Goal: Information Seeking & Learning: Stay updated

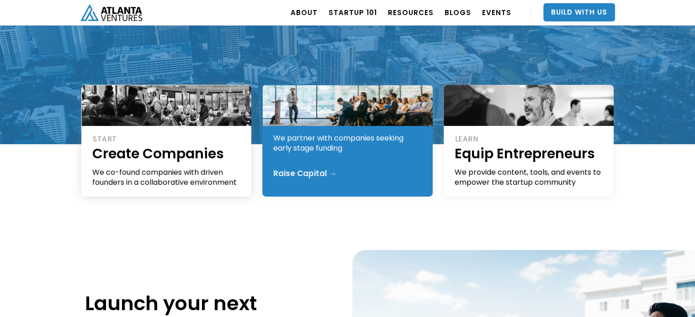
scroll to position [170, 0]
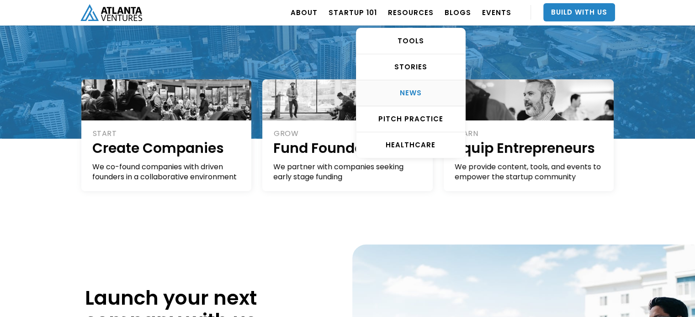
drag, startPoint x: 411, startPoint y: 98, endPoint x: 360, endPoint y: 99, distance: 50.2
click at [410, 98] on div "NEWS" at bounding box center [410, 93] width 109 height 9
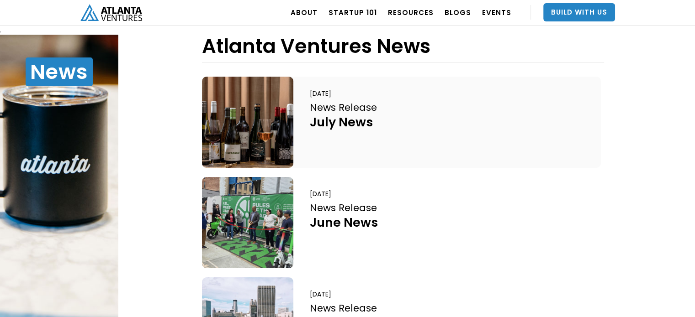
click at [335, 108] on div "News Release" at bounding box center [343, 107] width 67 height 12
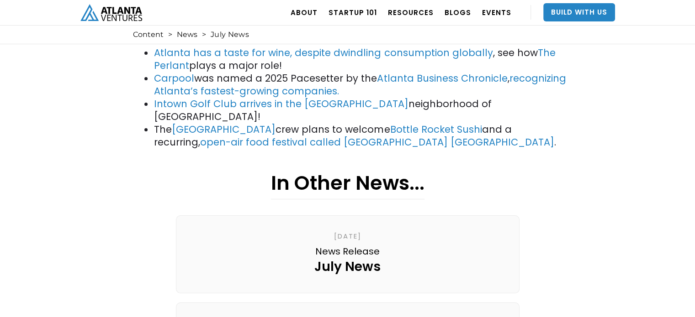
scroll to position [116, 0]
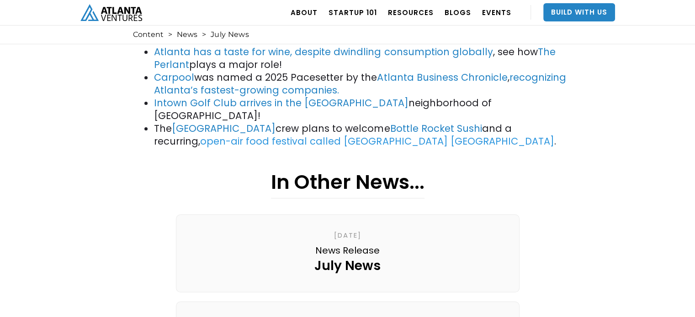
click at [291, 135] on link "open-air food festival called [GEOGRAPHIC_DATA] [GEOGRAPHIC_DATA]" at bounding box center [376, 141] width 353 height 13
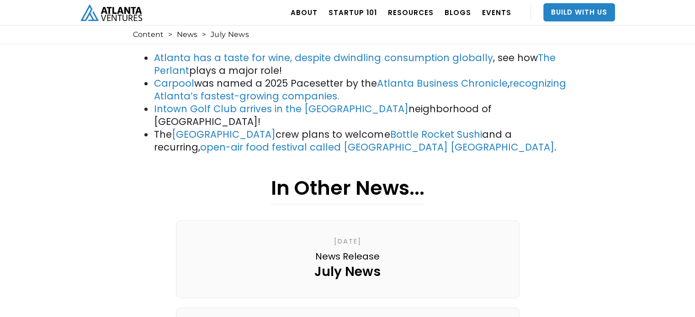
scroll to position [112, 0]
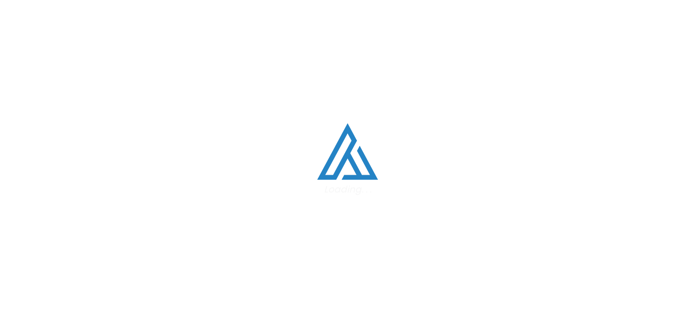
scroll to position [3, 0]
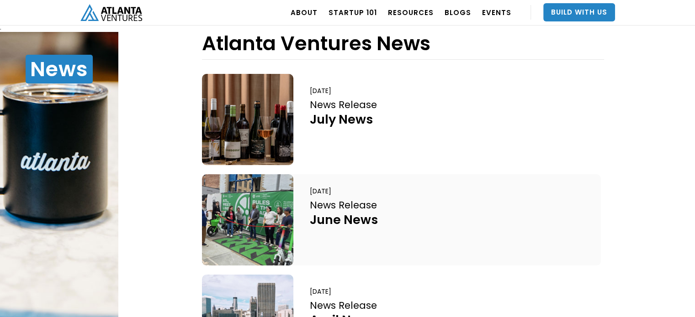
click at [334, 215] on div "June News" at bounding box center [344, 220] width 68 height 16
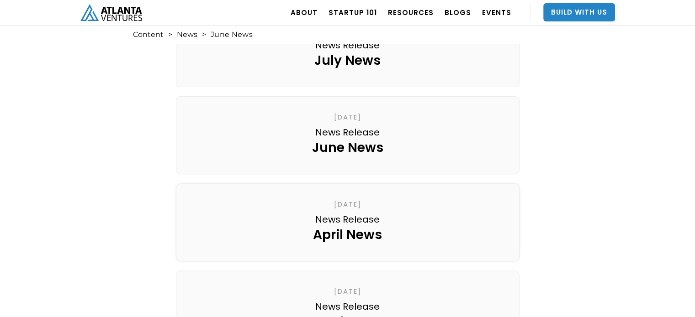
scroll to position [322, 0]
click at [354, 226] on div "April News" at bounding box center [347, 234] width 69 height 16
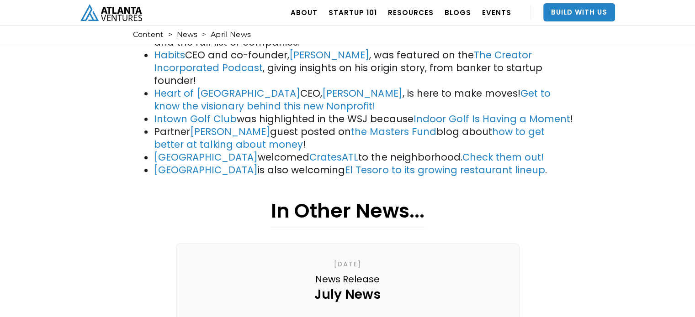
scroll to position [281, 0]
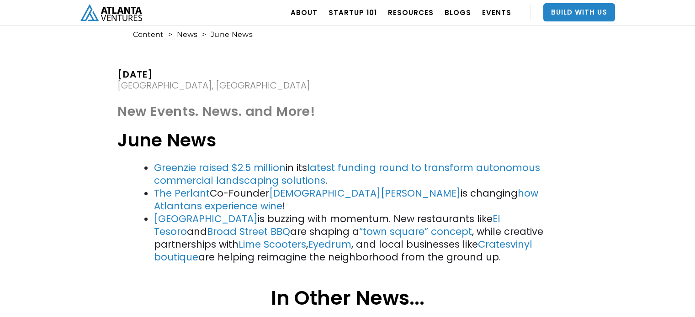
scroll to position [322, 0]
